Goal: Task Accomplishment & Management: Use online tool/utility

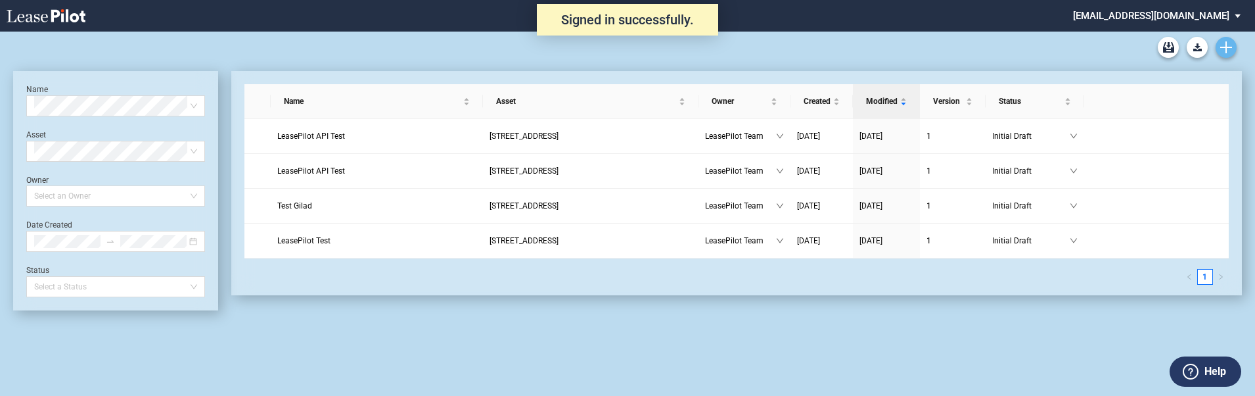
click at [1230, 43] on icon "Create new document" at bounding box center [1226, 47] width 12 height 12
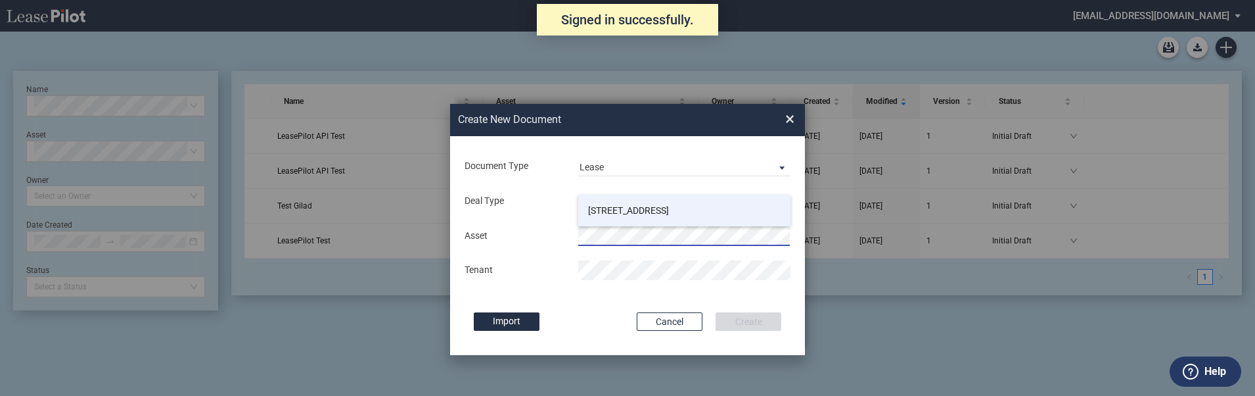
click at [646, 209] on span "[STREET_ADDRESS]" at bounding box center [628, 210] width 81 height 11
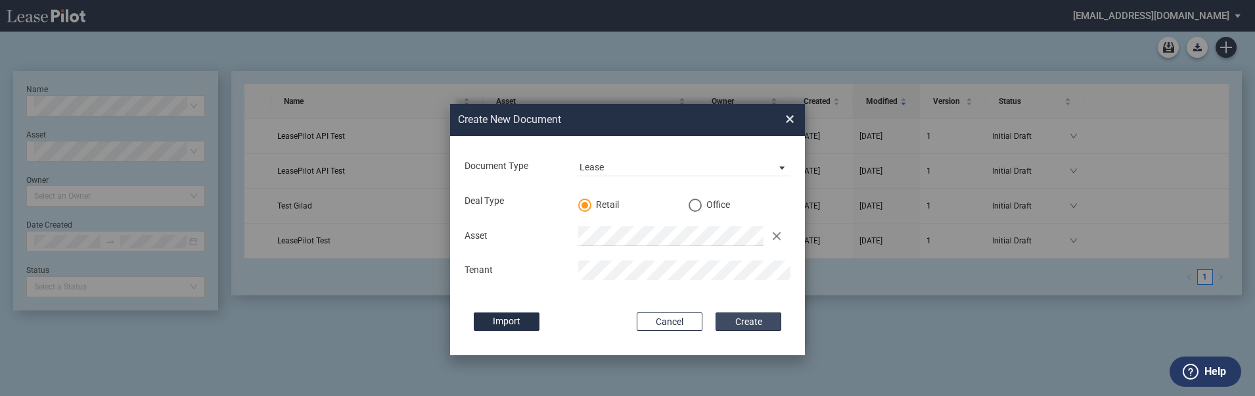
click at [766, 323] on button "Create" at bounding box center [749, 321] width 66 height 18
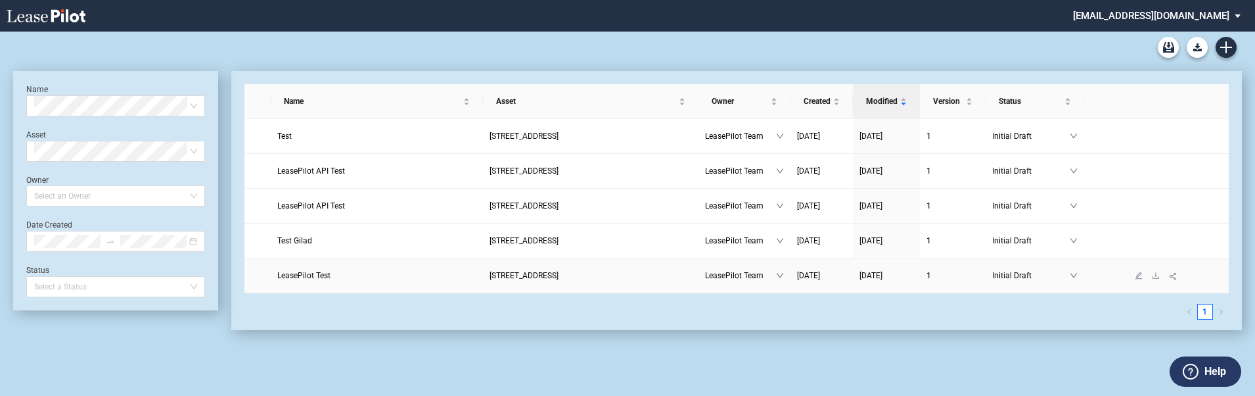
click at [325, 272] on span "LeasePilot Test" at bounding box center [303, 275] width 53 height 9
click at [1145, 18] on md-select "admin@leasepilot.co Super Admin Area Admin Area Settings Sign Out" at bounding box center [1162, 15] width 180 height 30
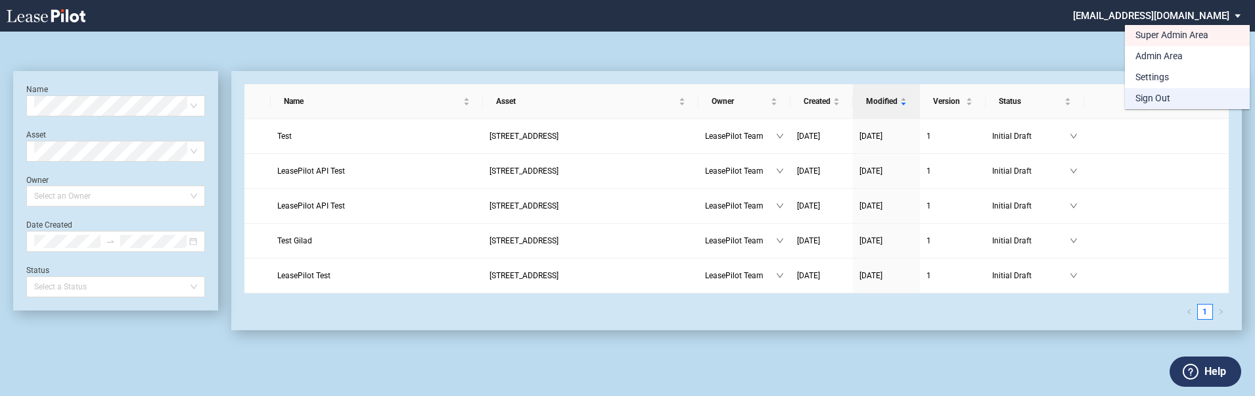
click at [1155, 97] on div "Sign Out" at bounding box center [1153, 98] width 35 height 13
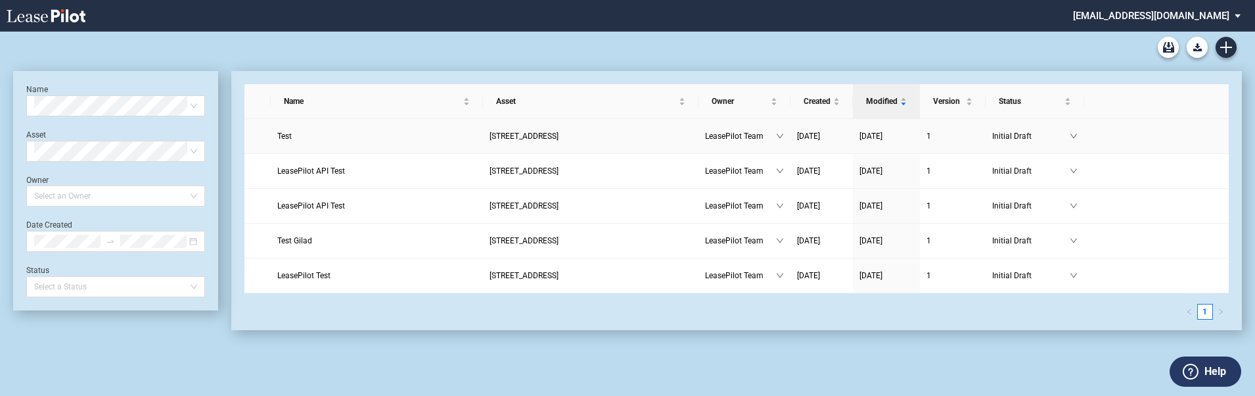
scroll to position [32, 0]
